Goal: Information Seeking & Learning: Learn about a topic

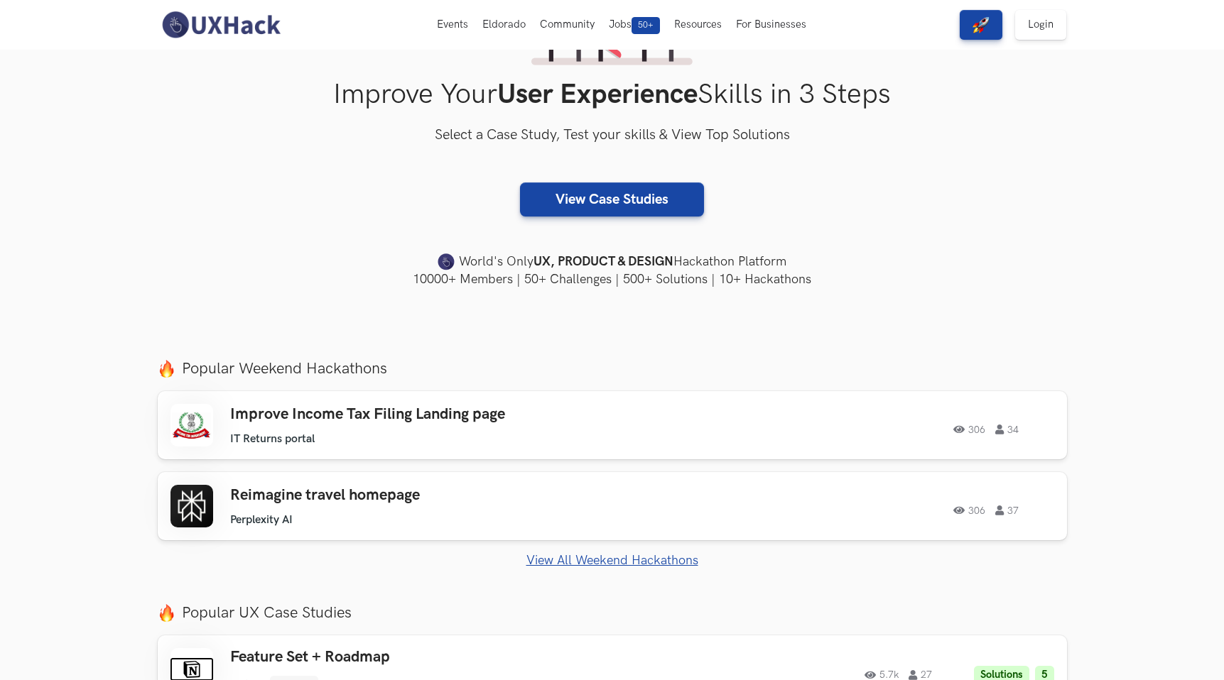
scroll to position [199, 0]
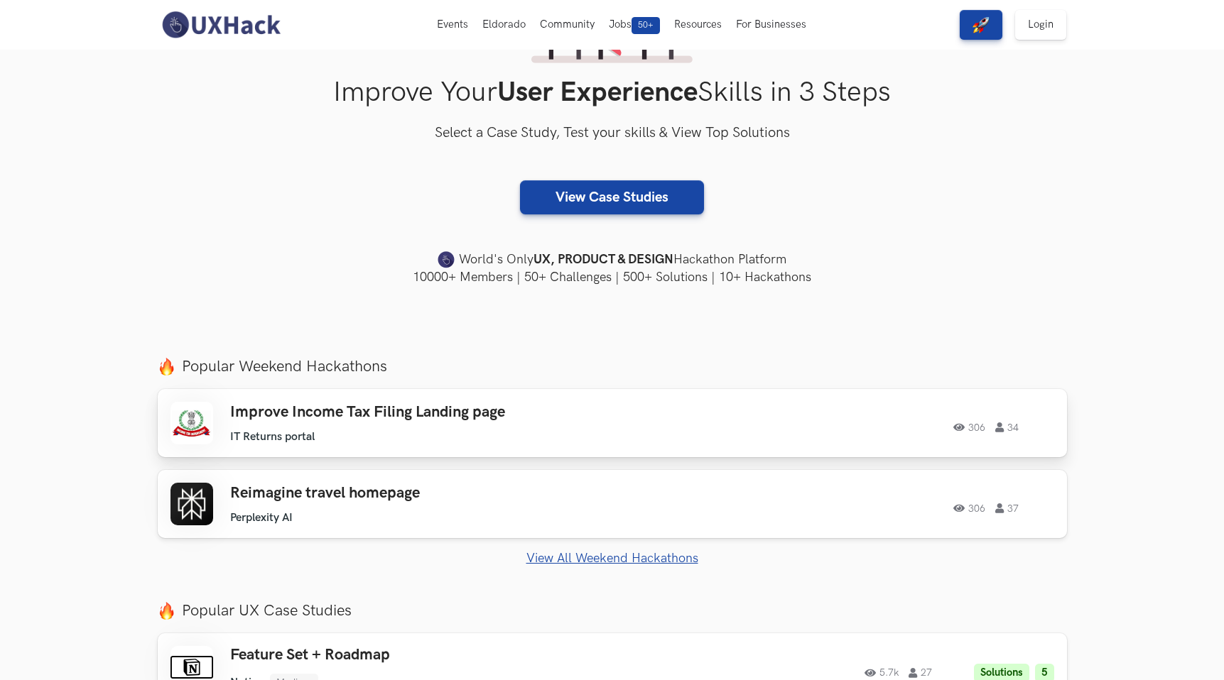
click at [352, 409] on h3 "Improve Income Tax Filing Landing page" at bounding box center [431, 412] width 403 height 18
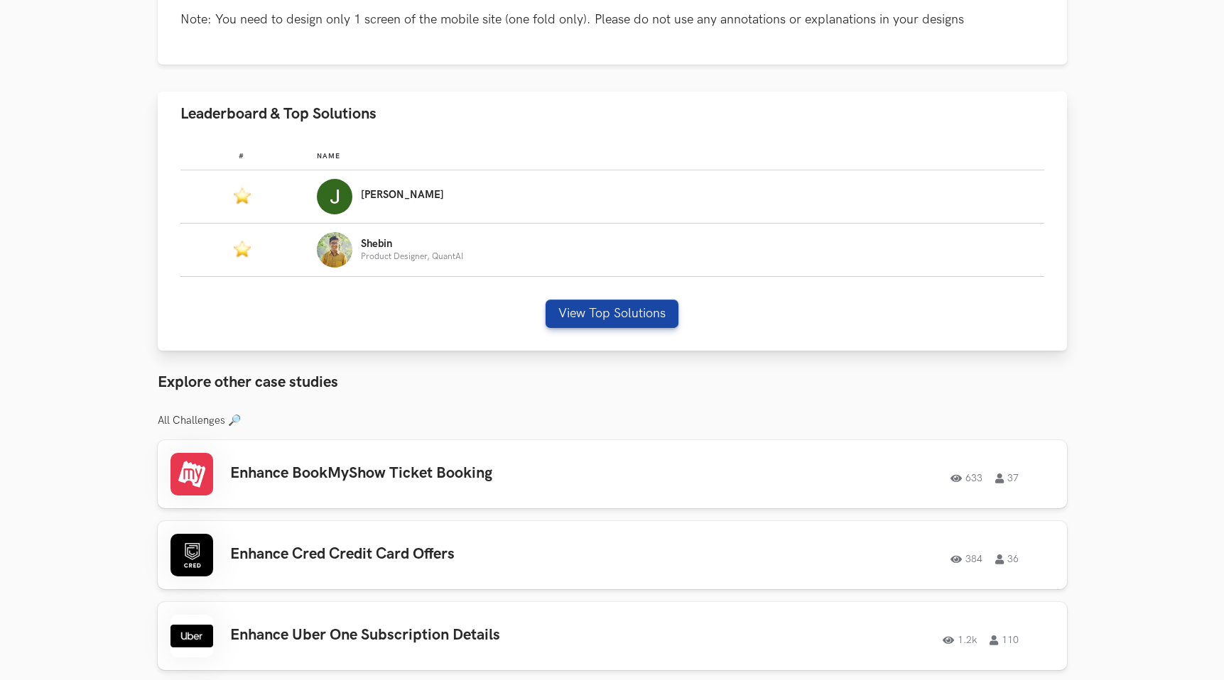
scroll to position [798, 0]
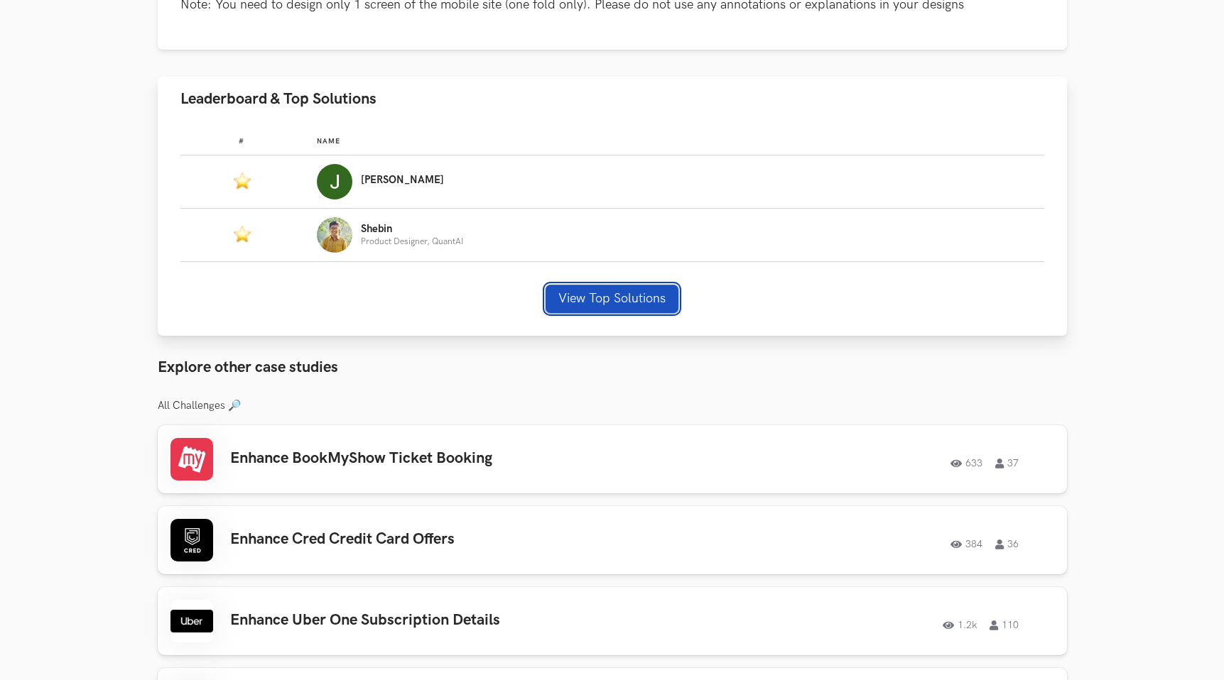
click at [609, 298] on button "View Top Solutions" at bounding box center [612, 299] width 133 height 28
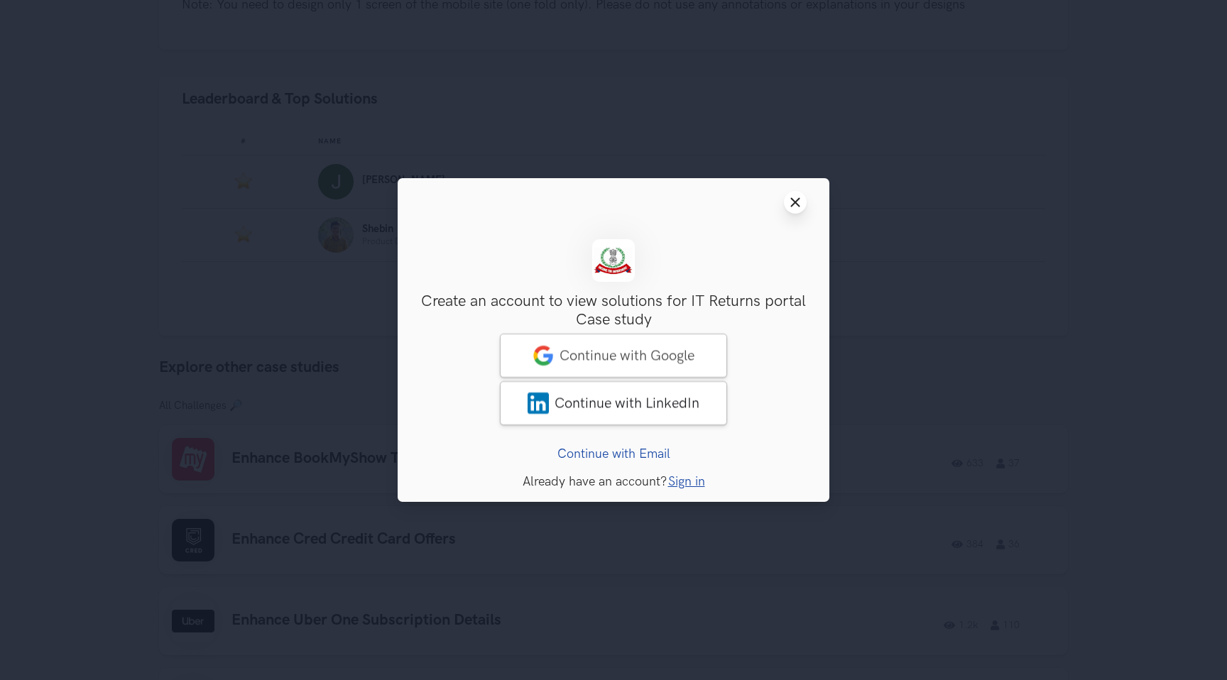
click at [792, 202] on icon "Close modal window" at bounding box center [795, 202] width 11 height 11
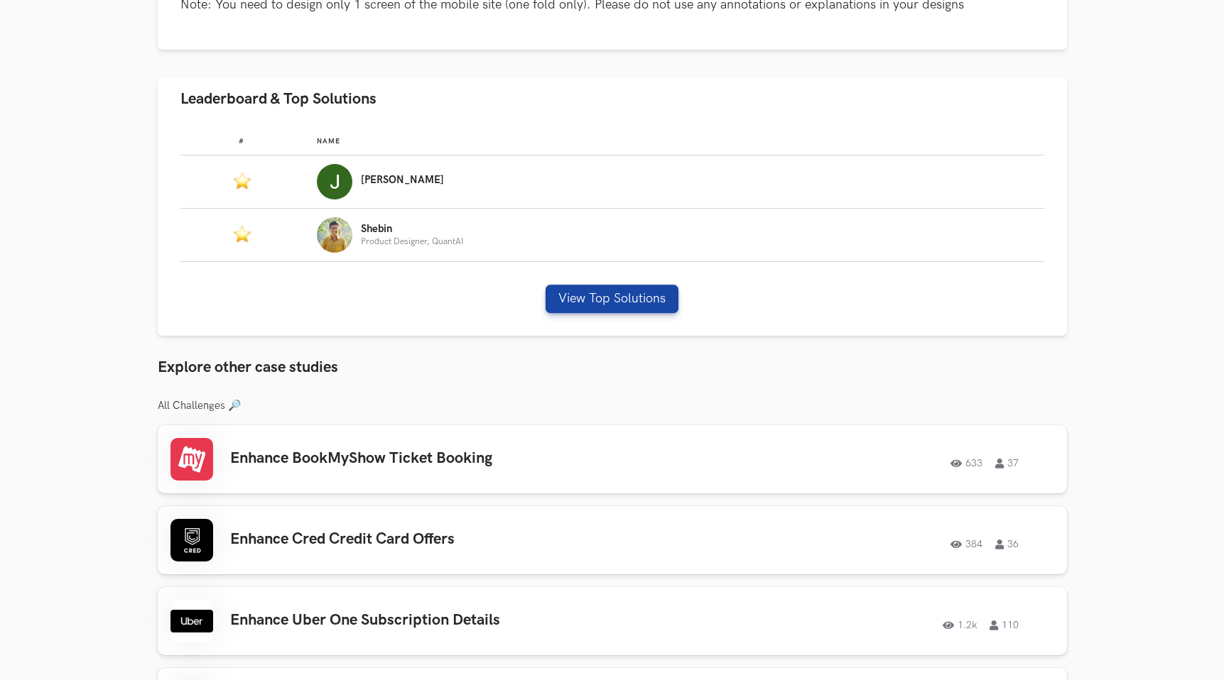
click at [97, 243] on section "IT Returns portal: Improve Income Tax Filing Landing page 306 34 Solutions 6 Vi…" at bounding box center [612, 254] width 1224 height 2007
